Goal: Task Accomplishment & Management: Manage account settings

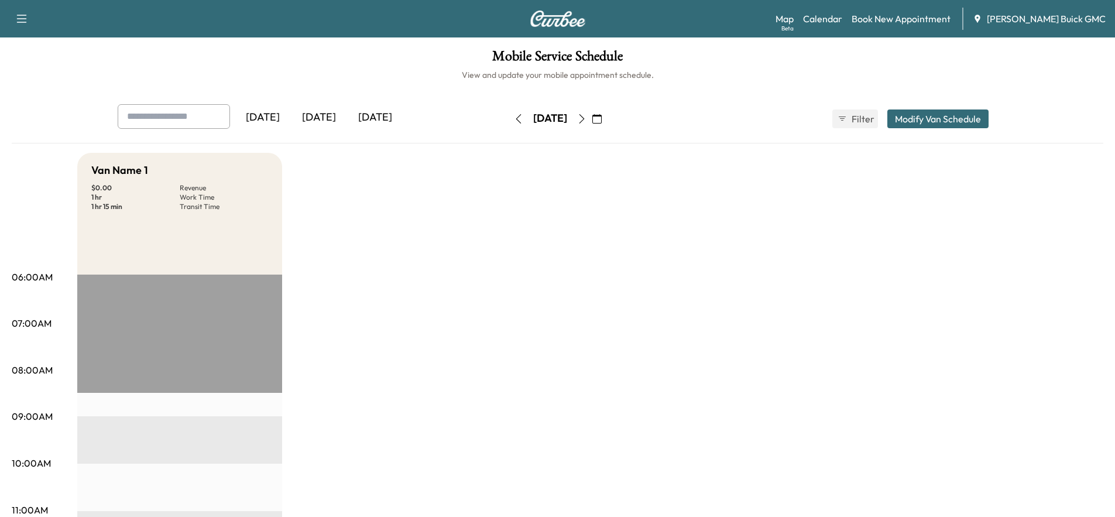
drag, startPoint x: 0, startPoint y: 0, endPoint x: 293, endPoint y: 308, distance: 424.8
click at [319, 119] on div "[DATE]" at bounding box center [319, 117] width 56 height 27
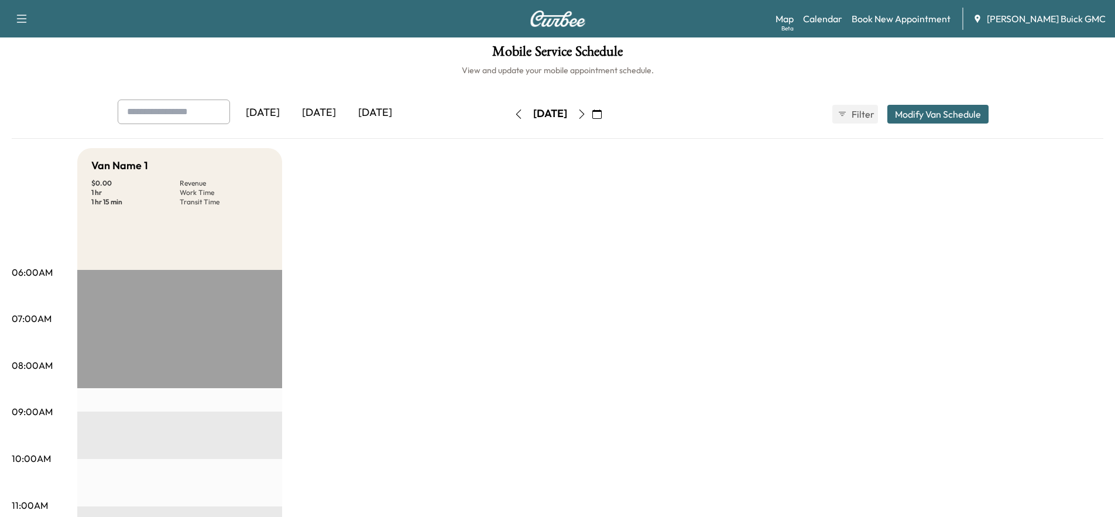
click at [602, 110] on icon "button" at bounding box center [596, 113] width 9 height 9
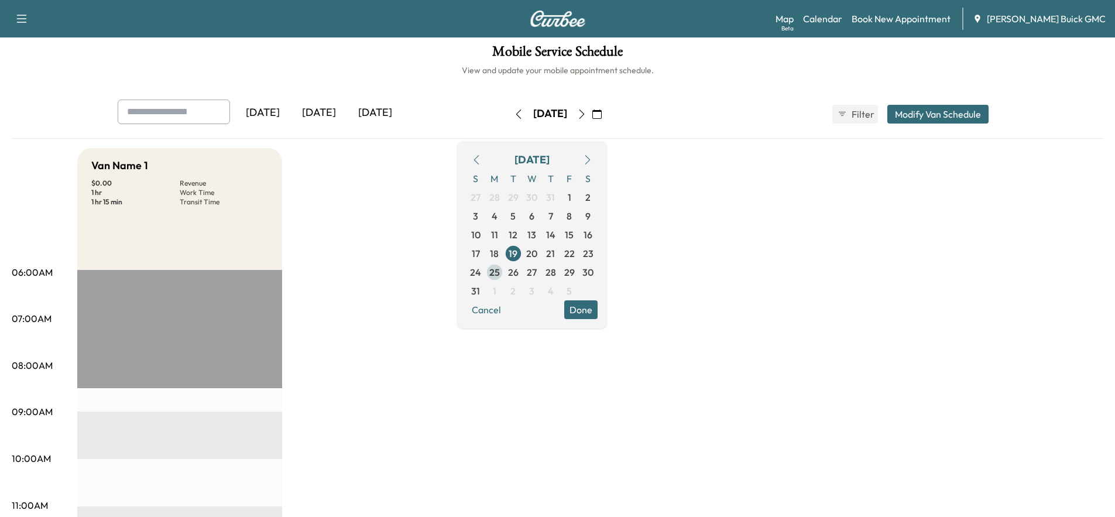
click at [500, 271] on span "25" at bounding box center [494, 272] width 11 height 14
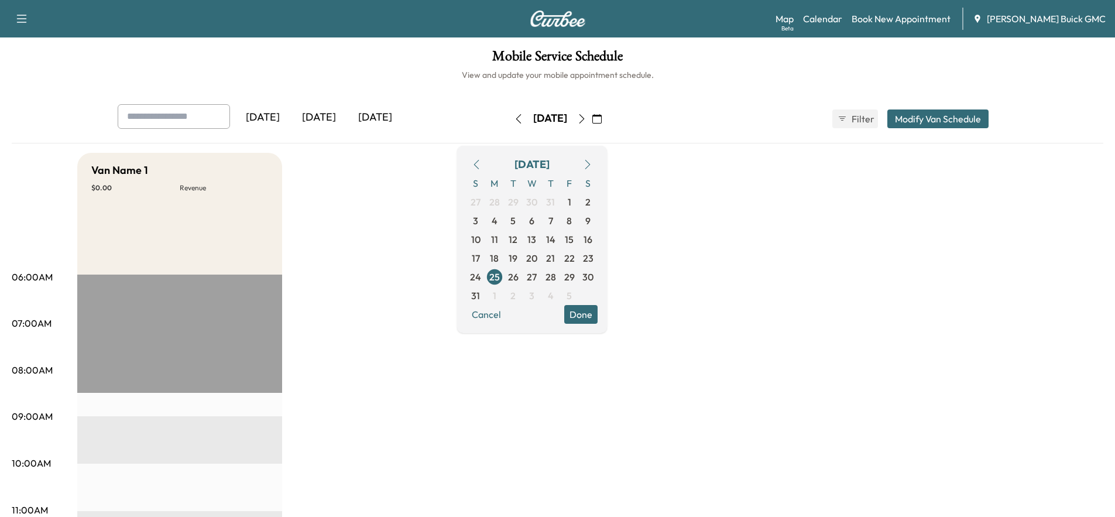
click at [519, 281] on span "26" at bounding box center [513, 277] width 11 height 14
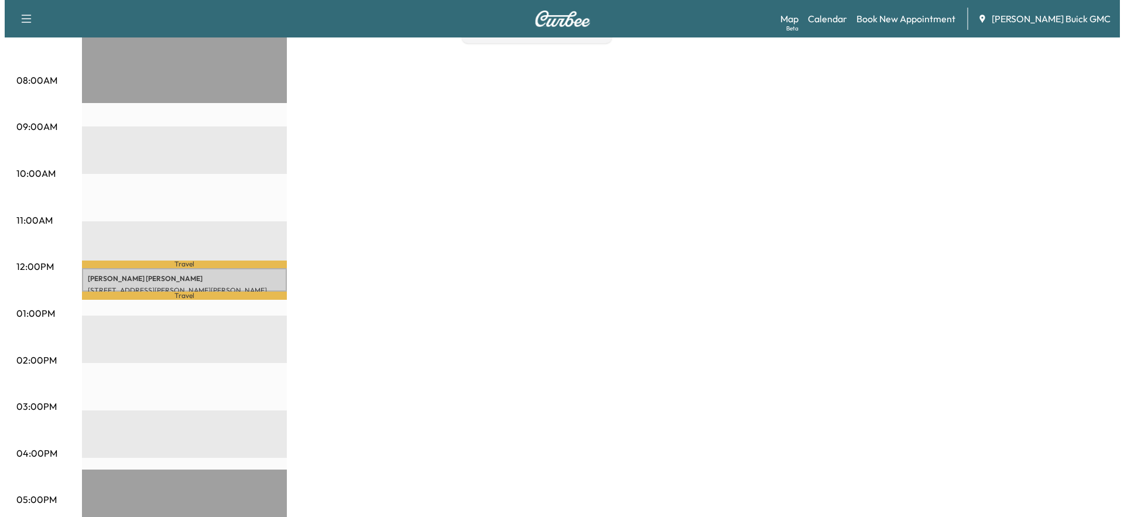
scroll to position [289, 0]
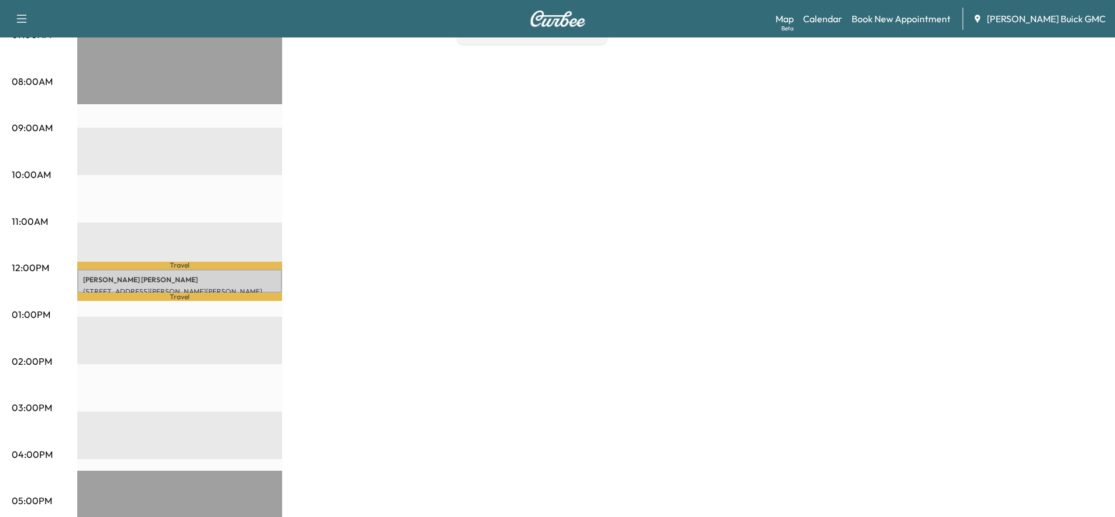
click at [145, 293] on p "Travel" at bounding box center [179, 297] width 205 height 8
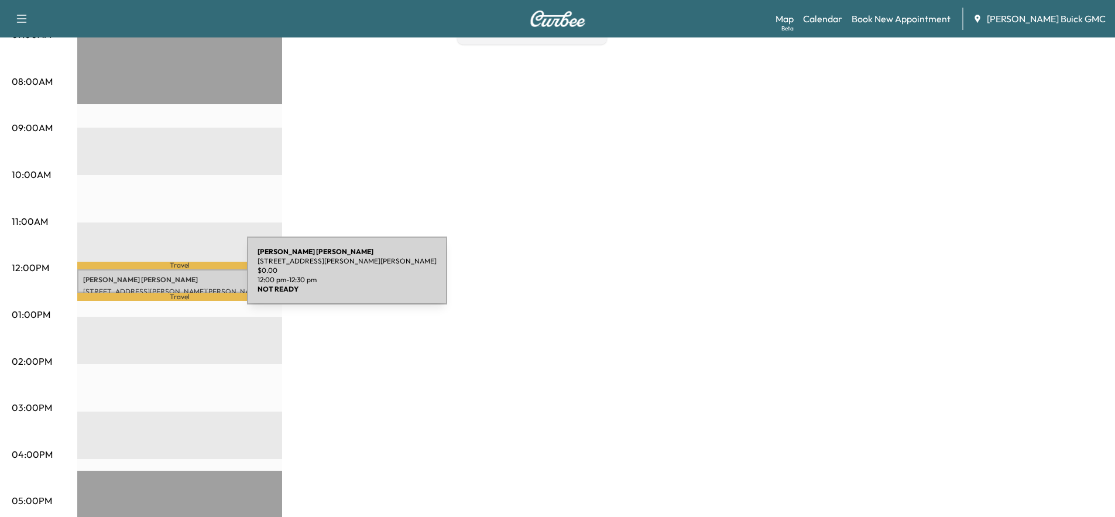
click at [159, 277] on p "[PERSON_NAME]" at bounding box center [179, 279] width 193 height 9
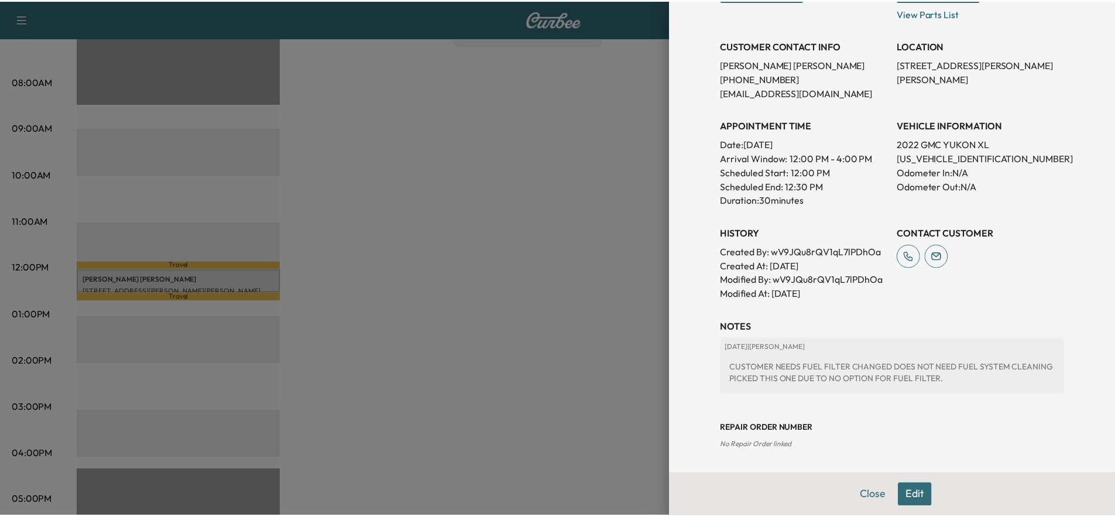
scroll to position [0, 0]
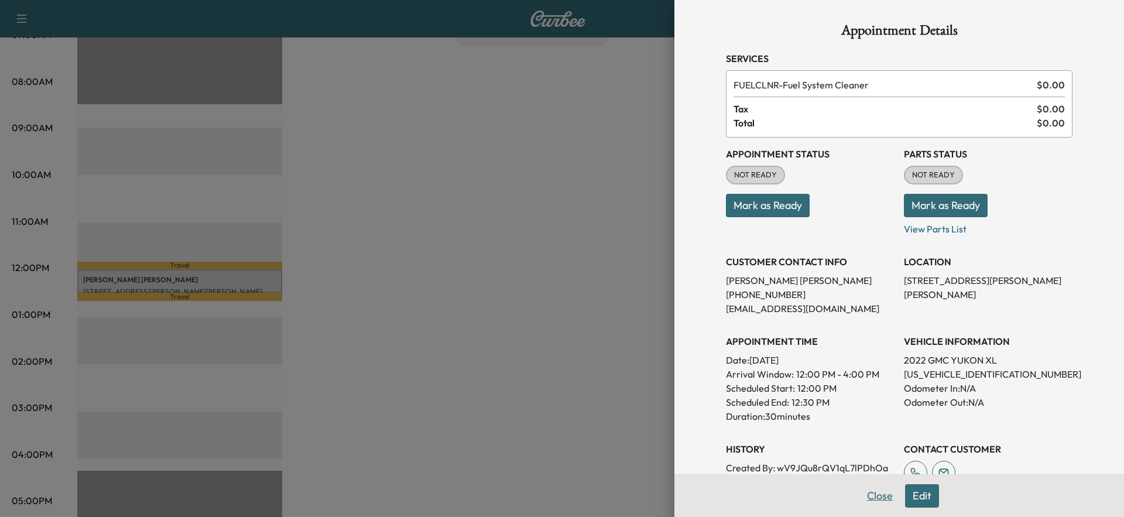
click at [868, 497] on button "Close" at bounding box center [879, 495] width 41 height 23
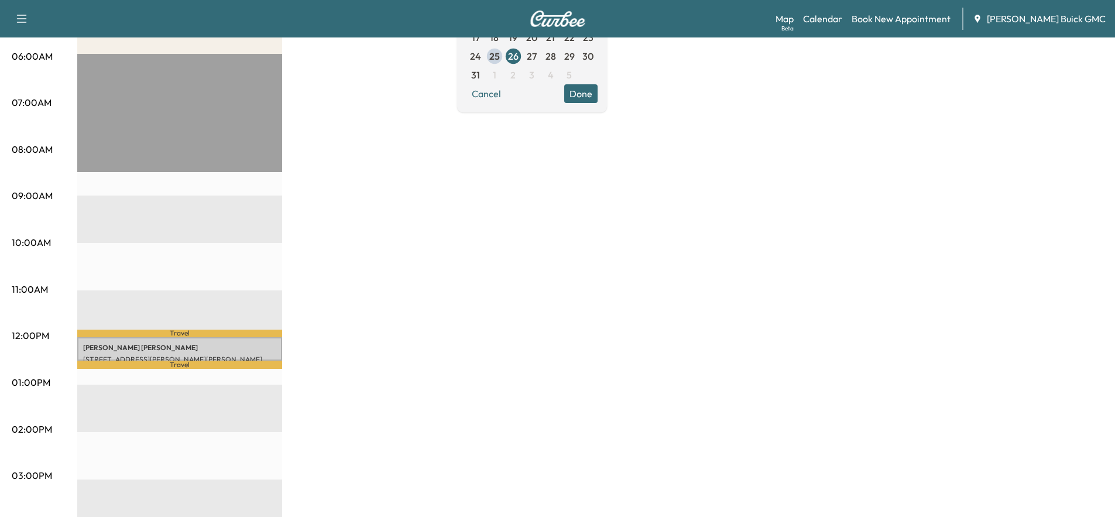
scroll to position [219, 0]
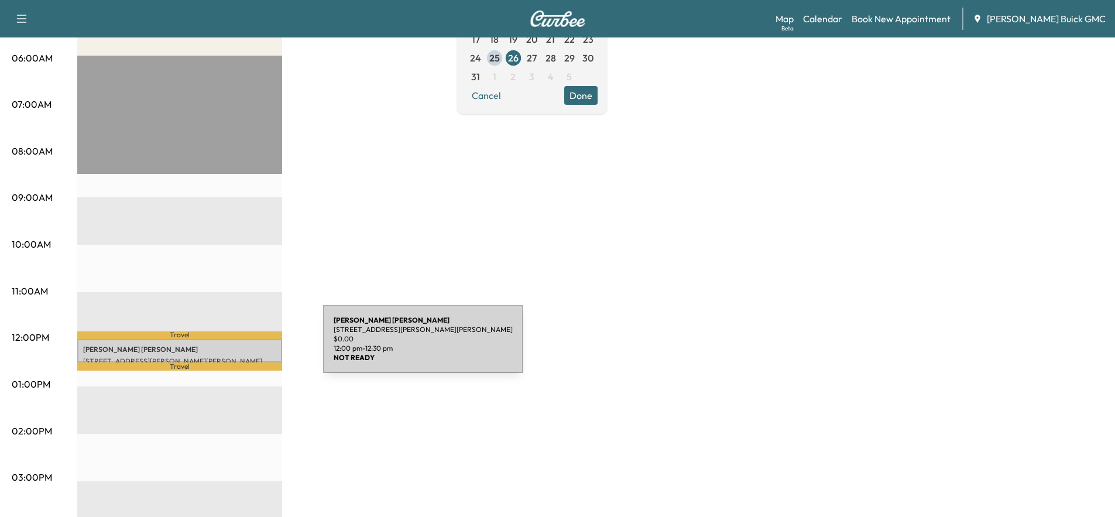
click at [235, 346] on p "[PERSON_NAME]" at bounding box center [179, 349] width 193 height 9
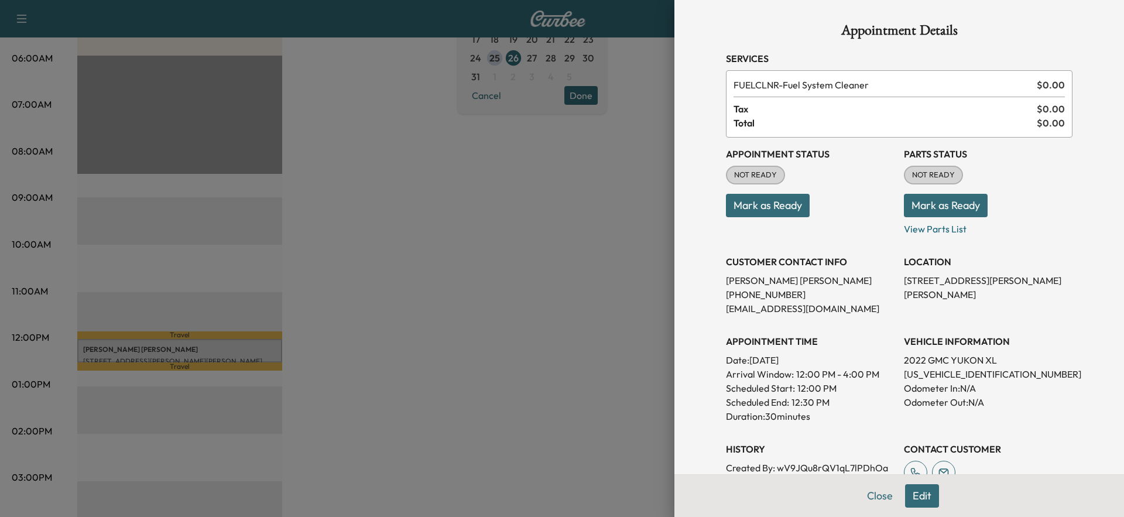
click at [492, 239] on div at bounding box center [562, 258] width 1124 height 517
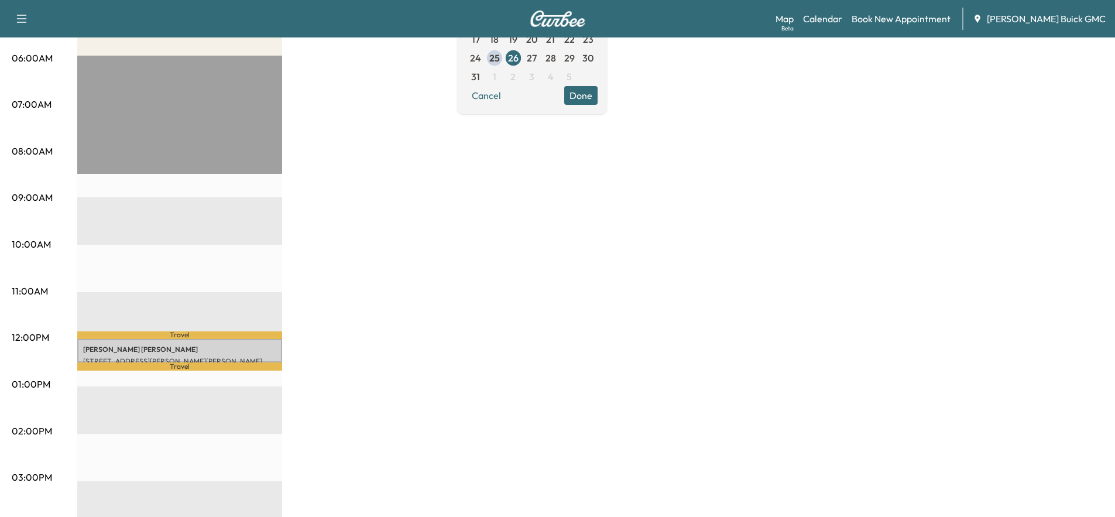
scroll to position [0, 0]
